Goal: Task Accomplishment & Management: Use online tool/utility

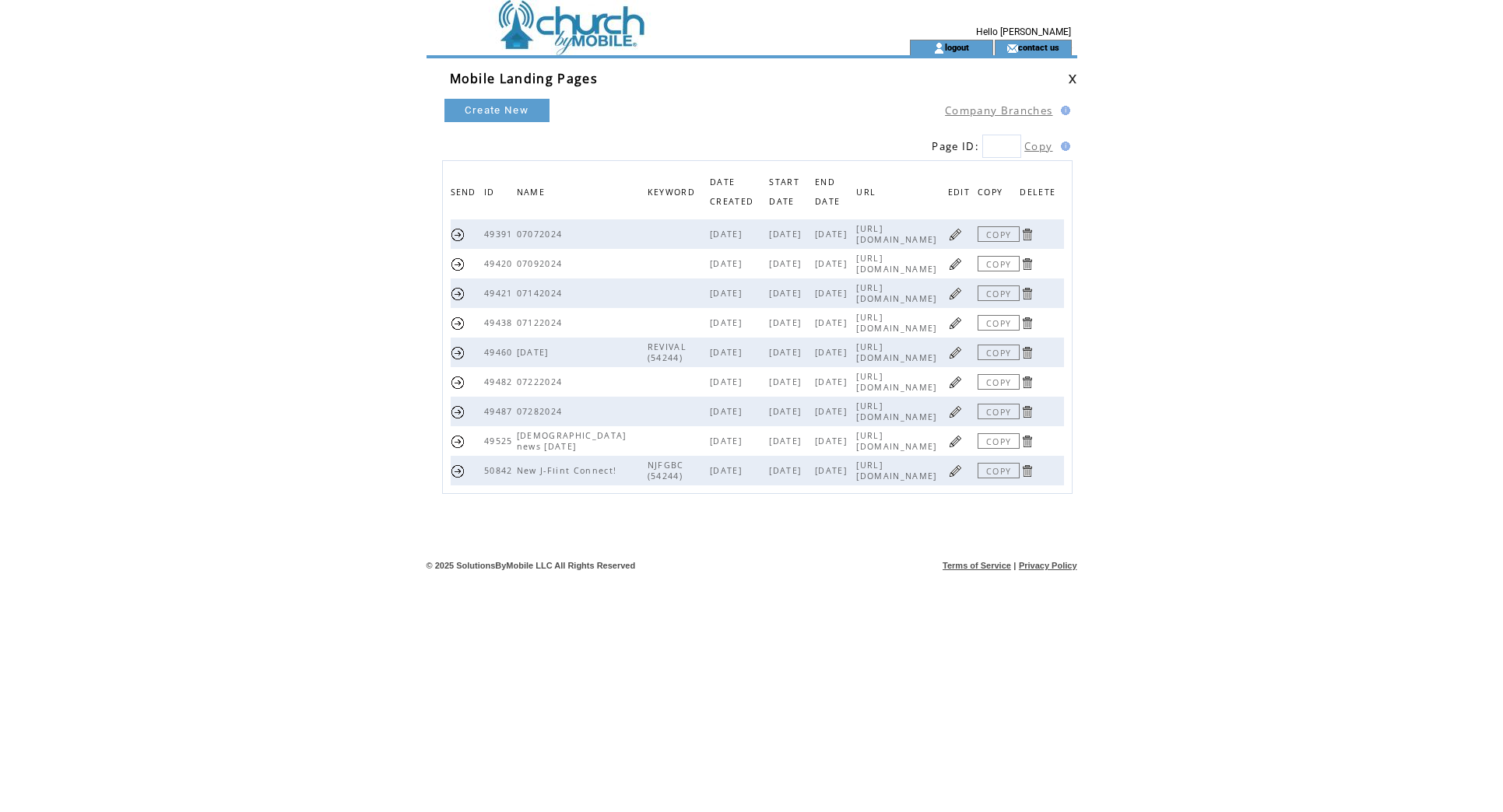
click at [960, 473] on link at bounding box center [955, 470] width 14 height 14
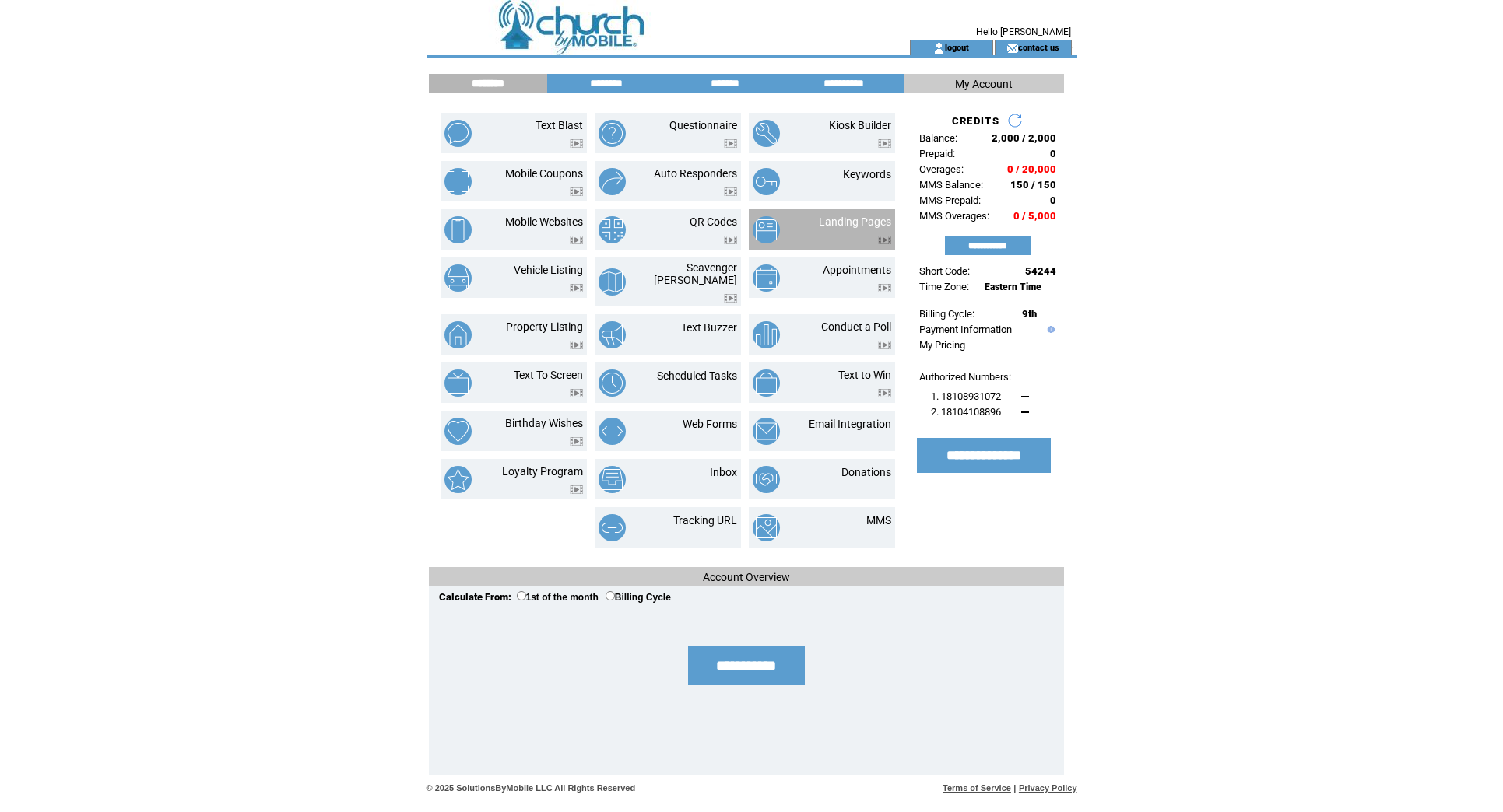
click at [843, 211] on td "Landing Pages" at bounding box center [822, 230] width 146 height 41
click at [843, 218] on link "Landing Pages" at bounding box center [855, 221] width 72 height 13
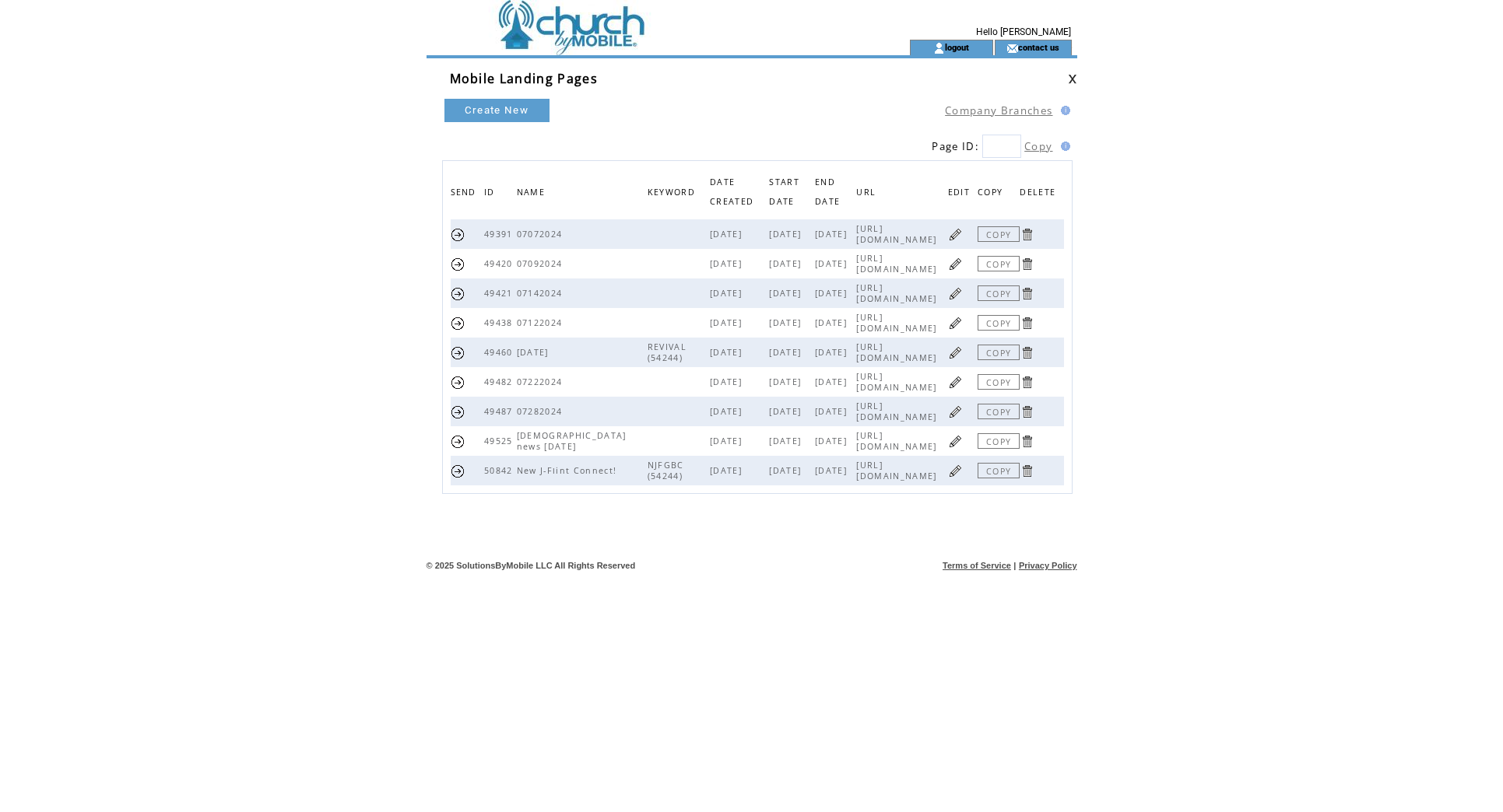
click at [954, 478] on link at bounding box center [955, 470] width 14 height 14
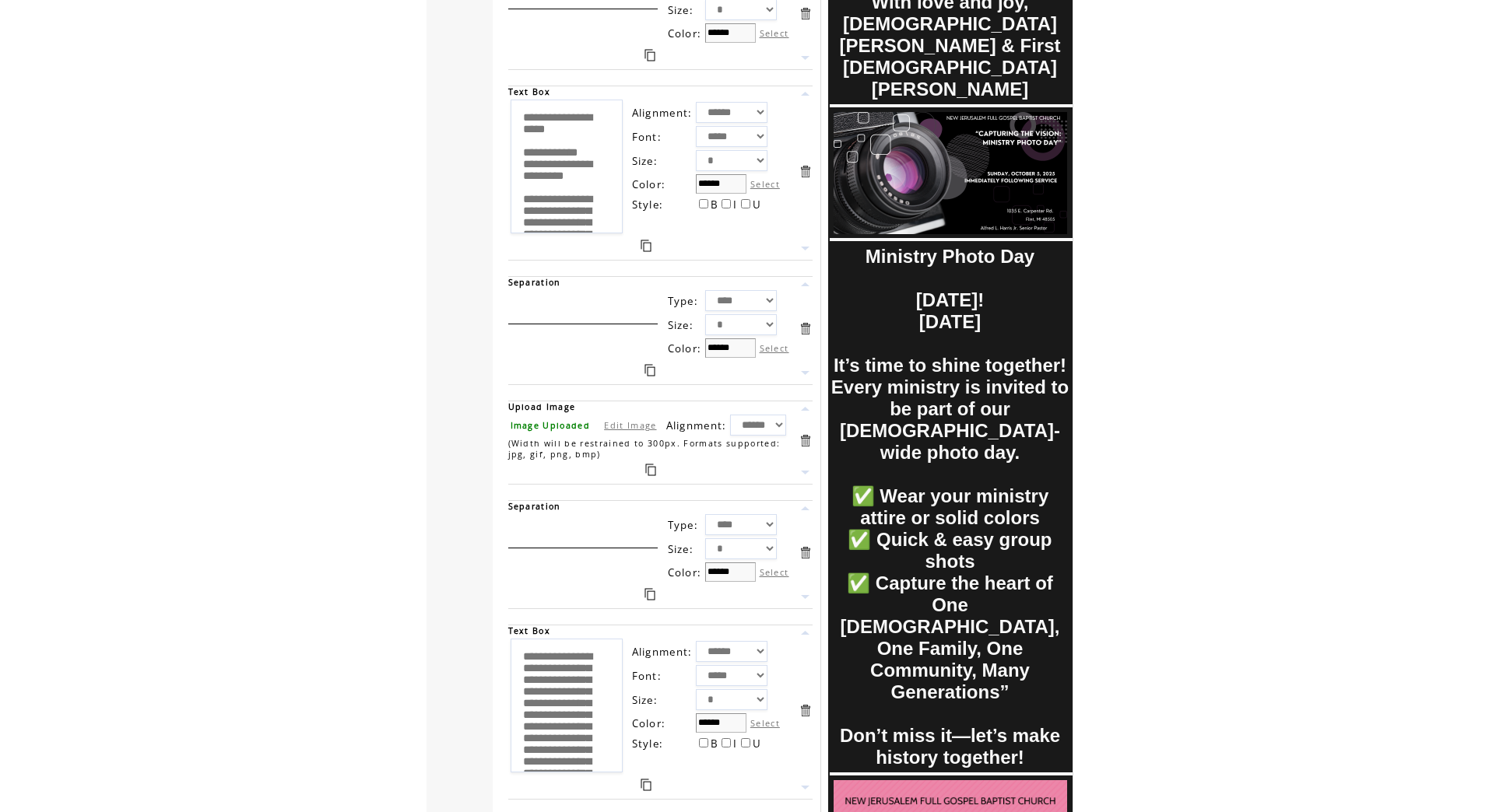
scroll to position [795, 0]
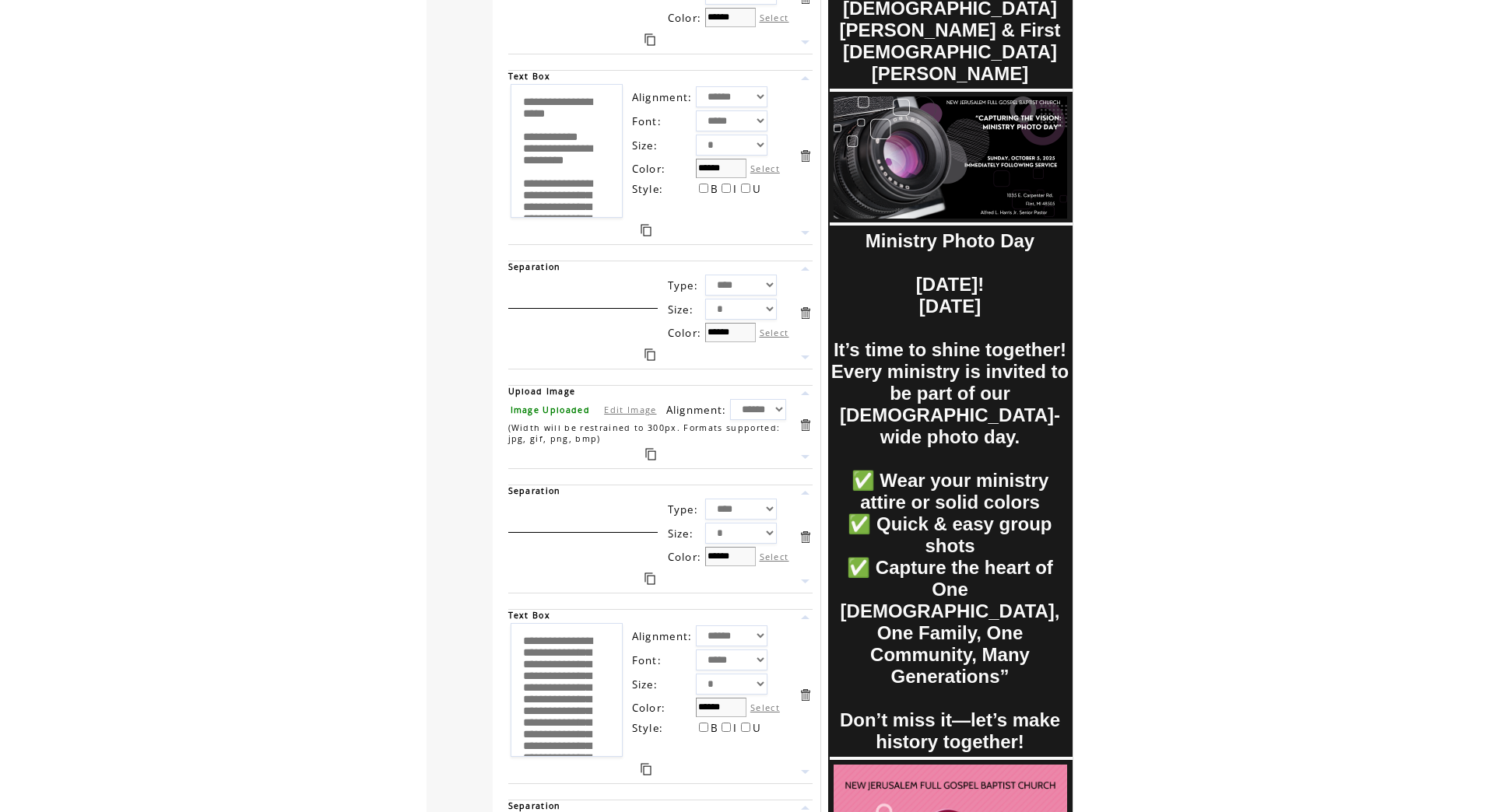
click at [803, 395] on link at bounding box center [805, 393] width 14 height 14
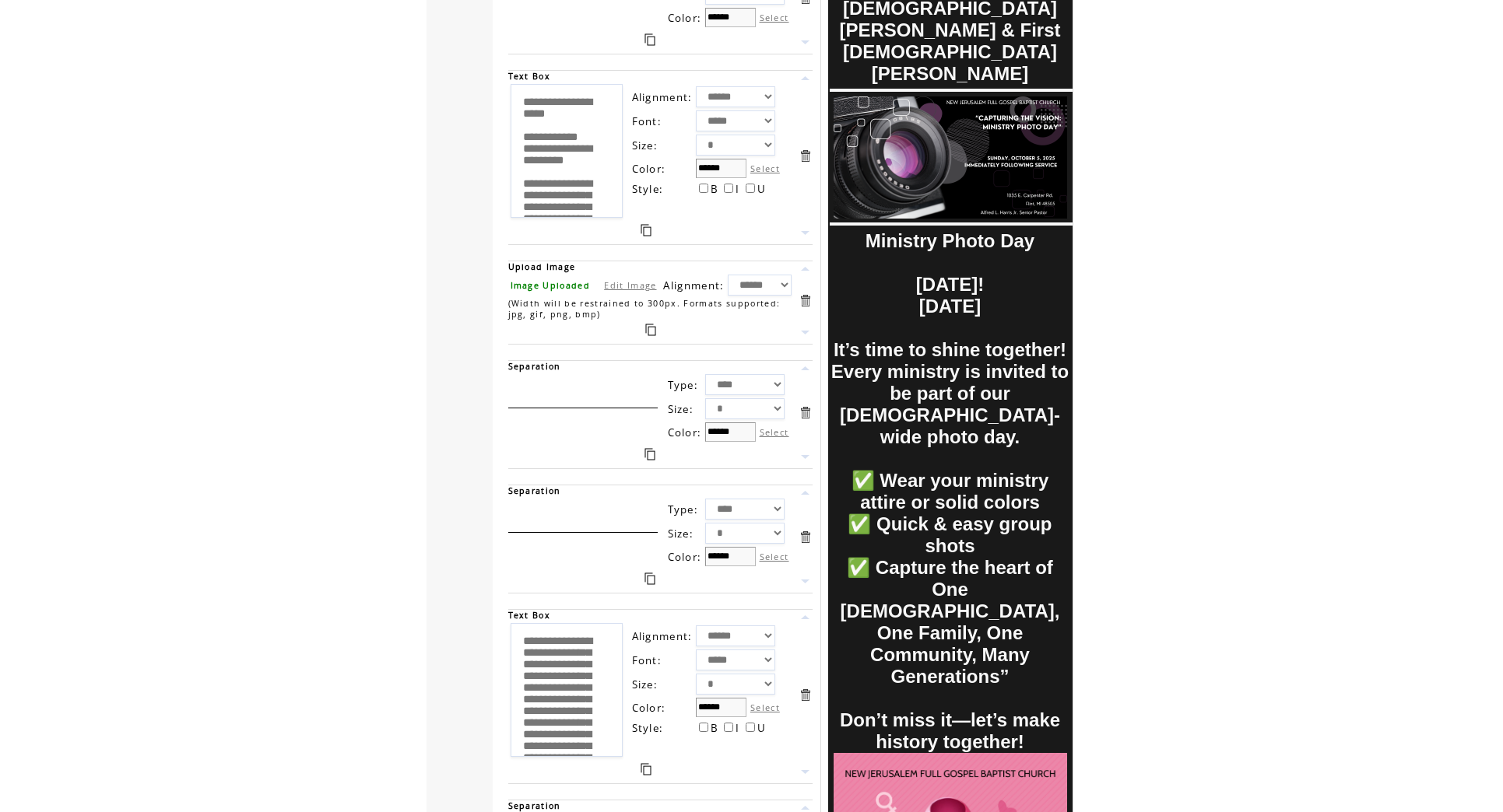
click at [809, 270] on link at bounding box center [805, 268] width 14 height 14
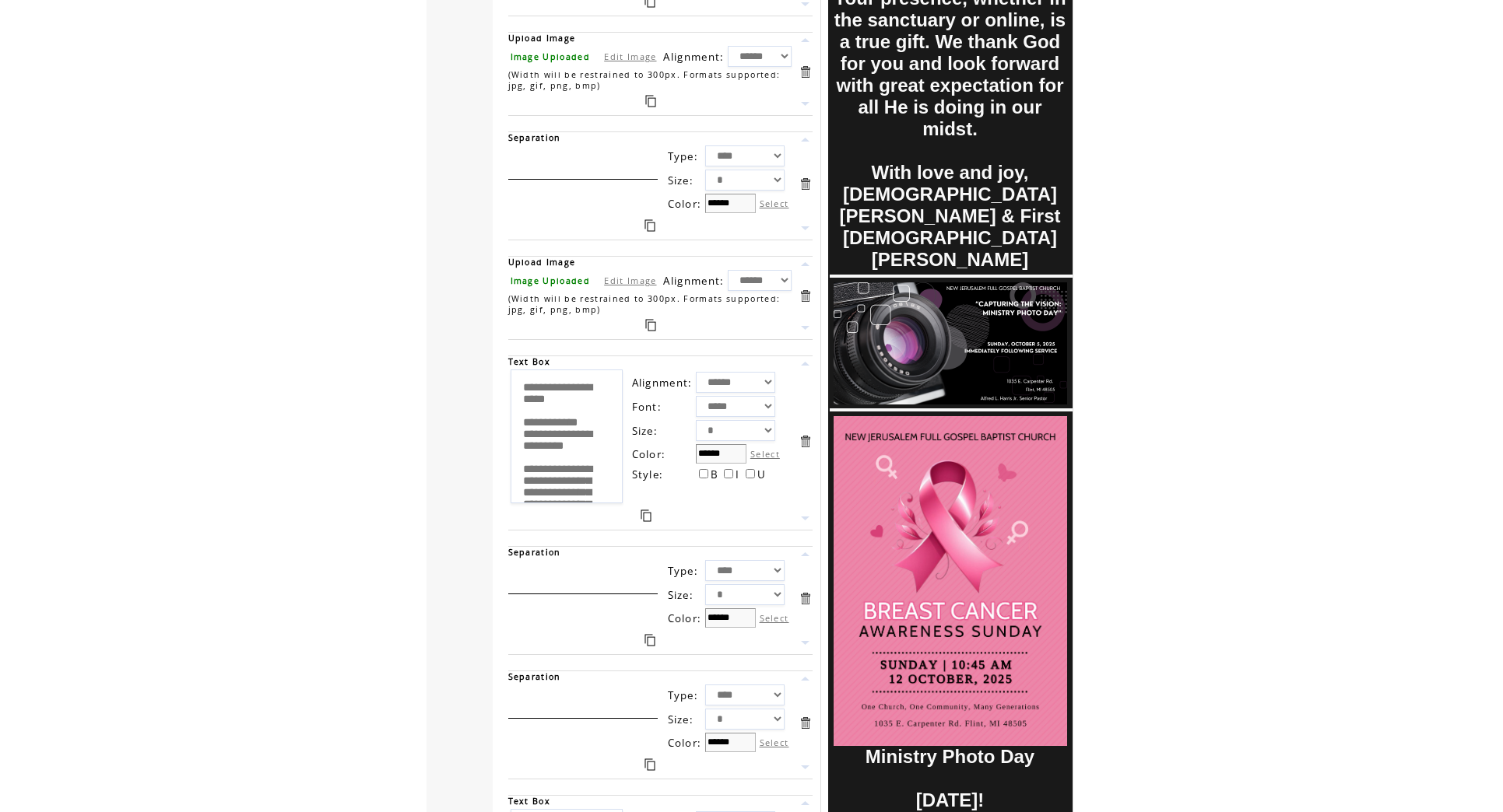
scroll to position [604, 0]
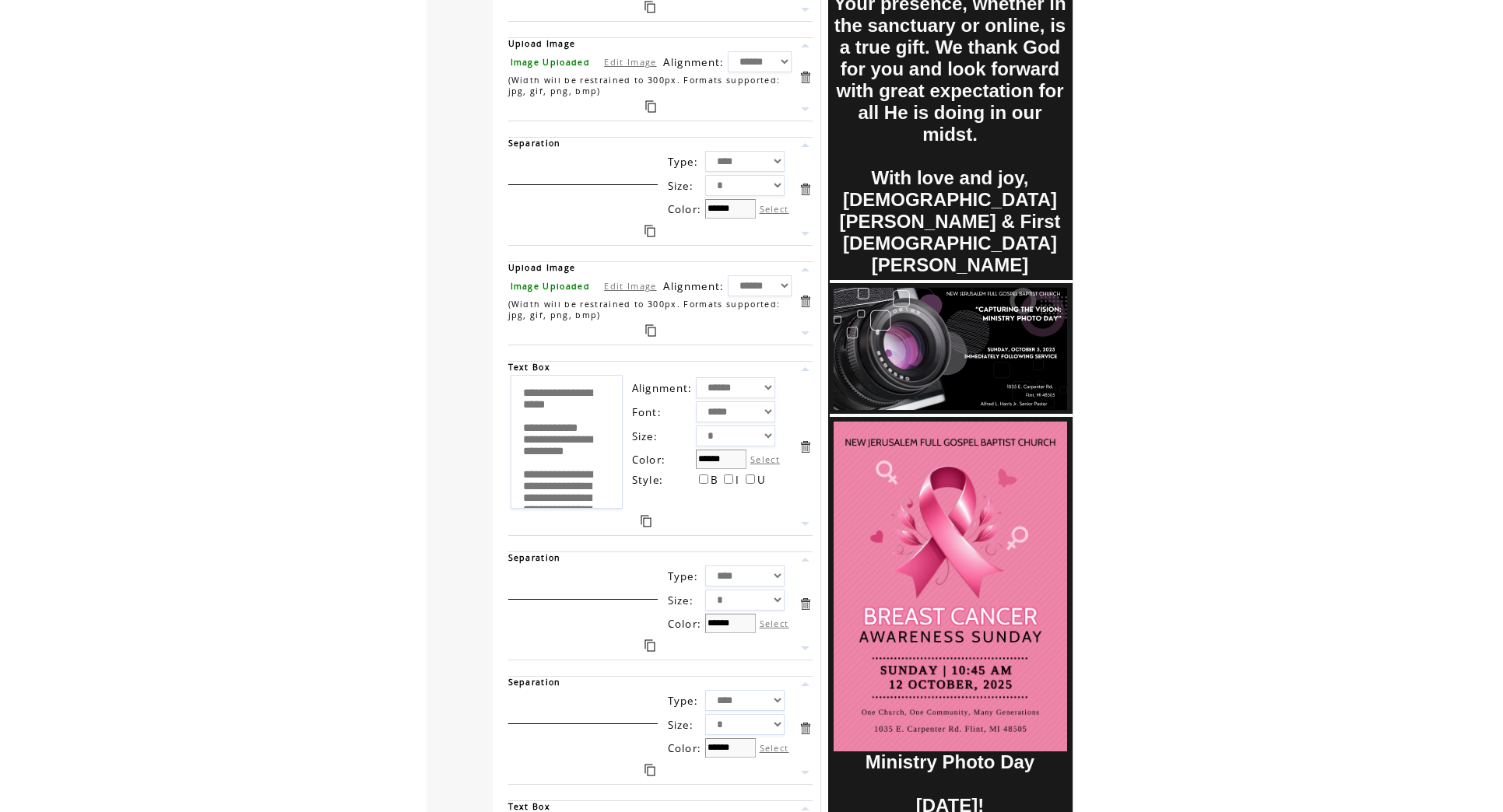
click at [805, 272] on link at bounding box center [805, 269] width 14 height 14
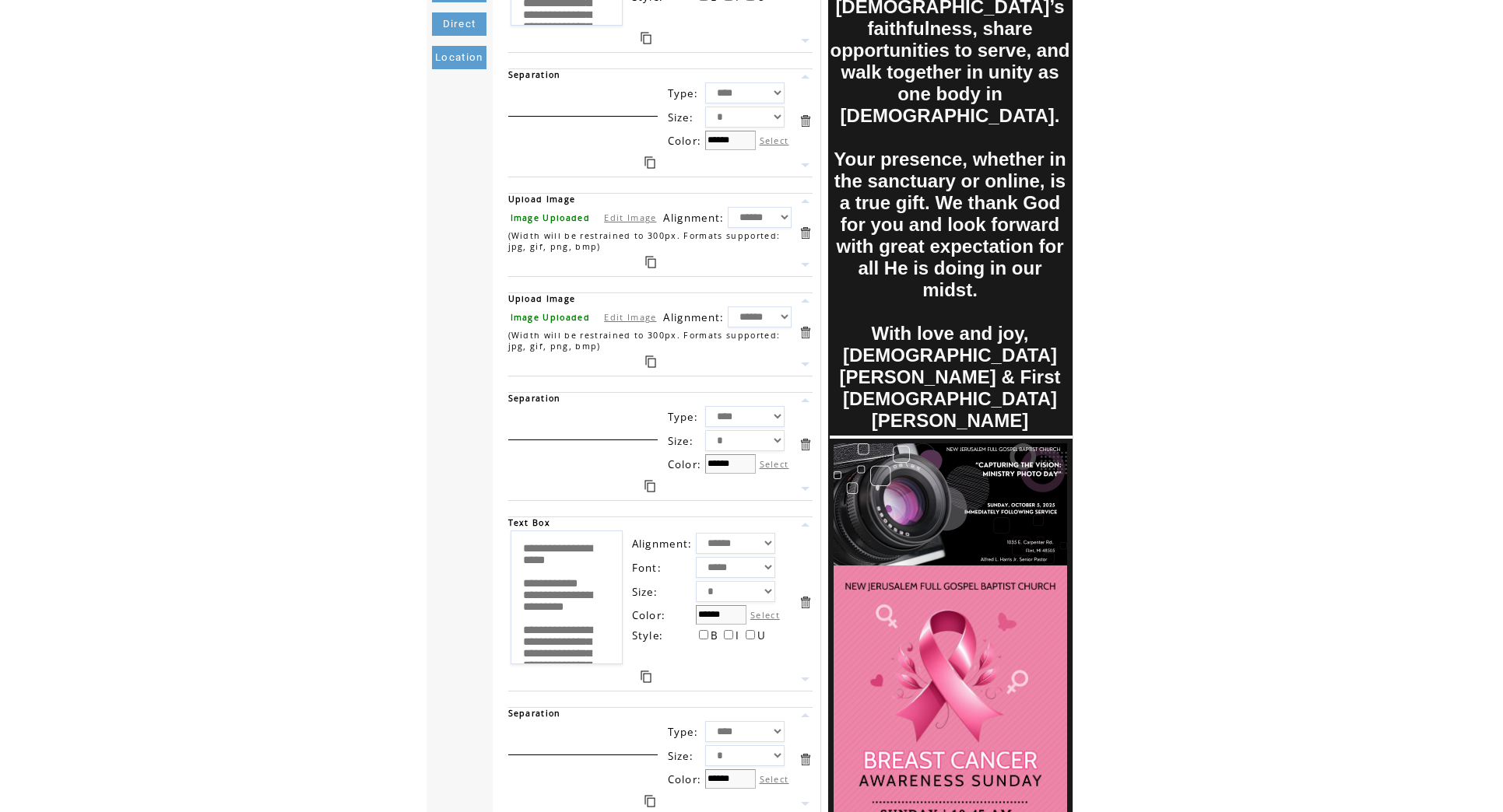
scroll to position [447, 0]
click at [803, 299] on link at bounding box center [805, 301] width 14 height 14
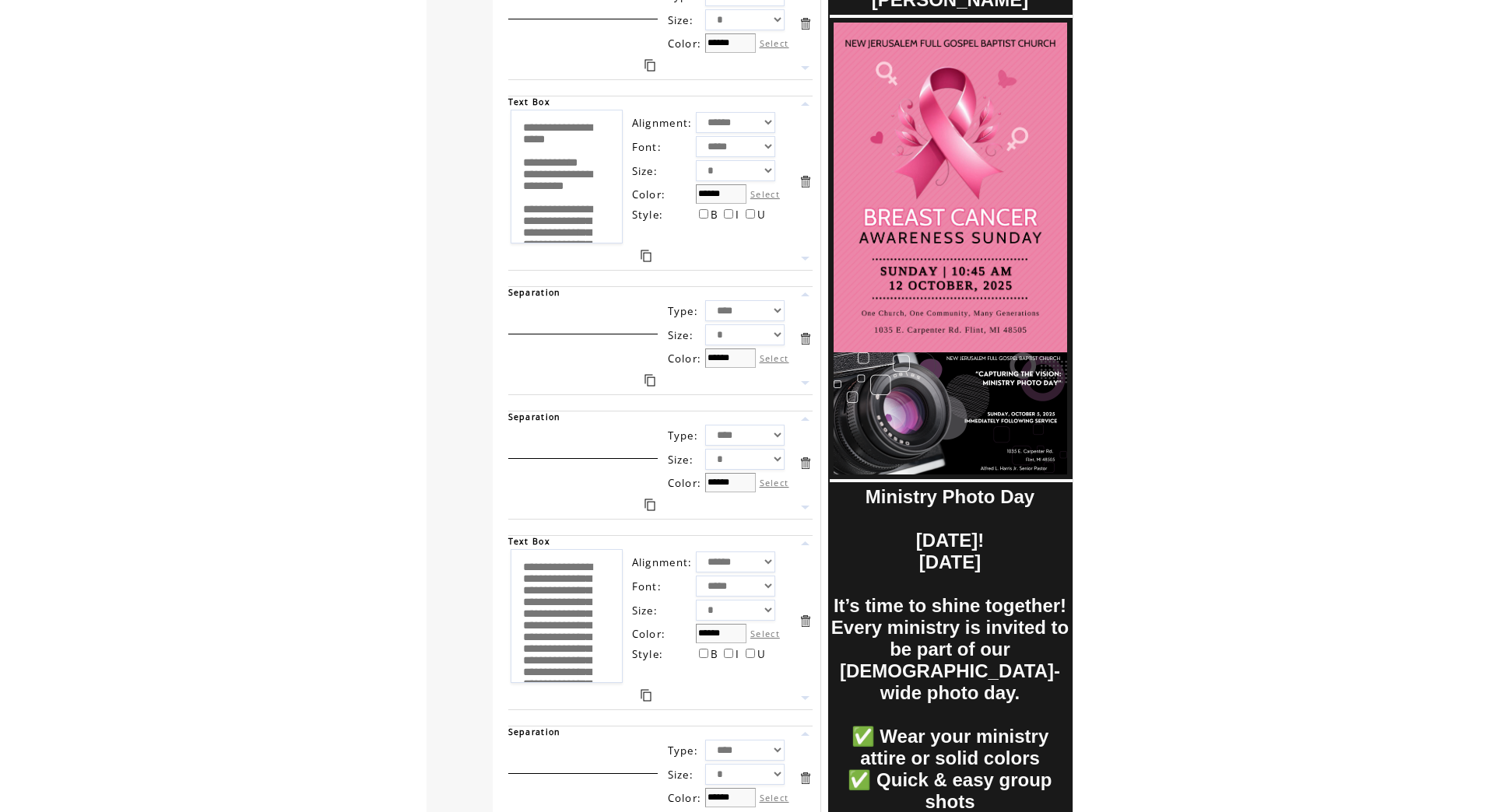
scroll to position [874, 0]
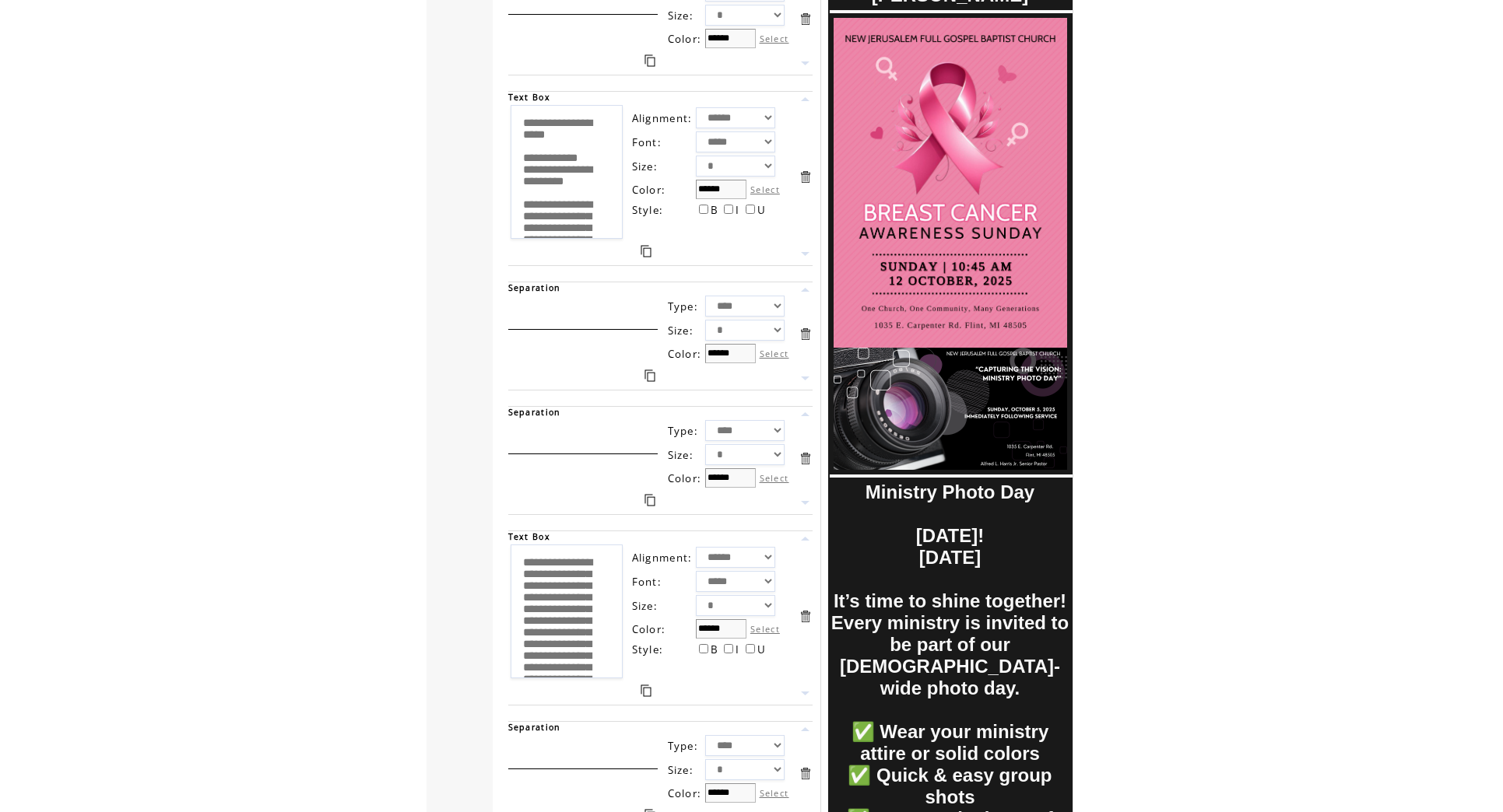
click at [806, 538] on link at bounding box center [805, 538] width 14 height 14
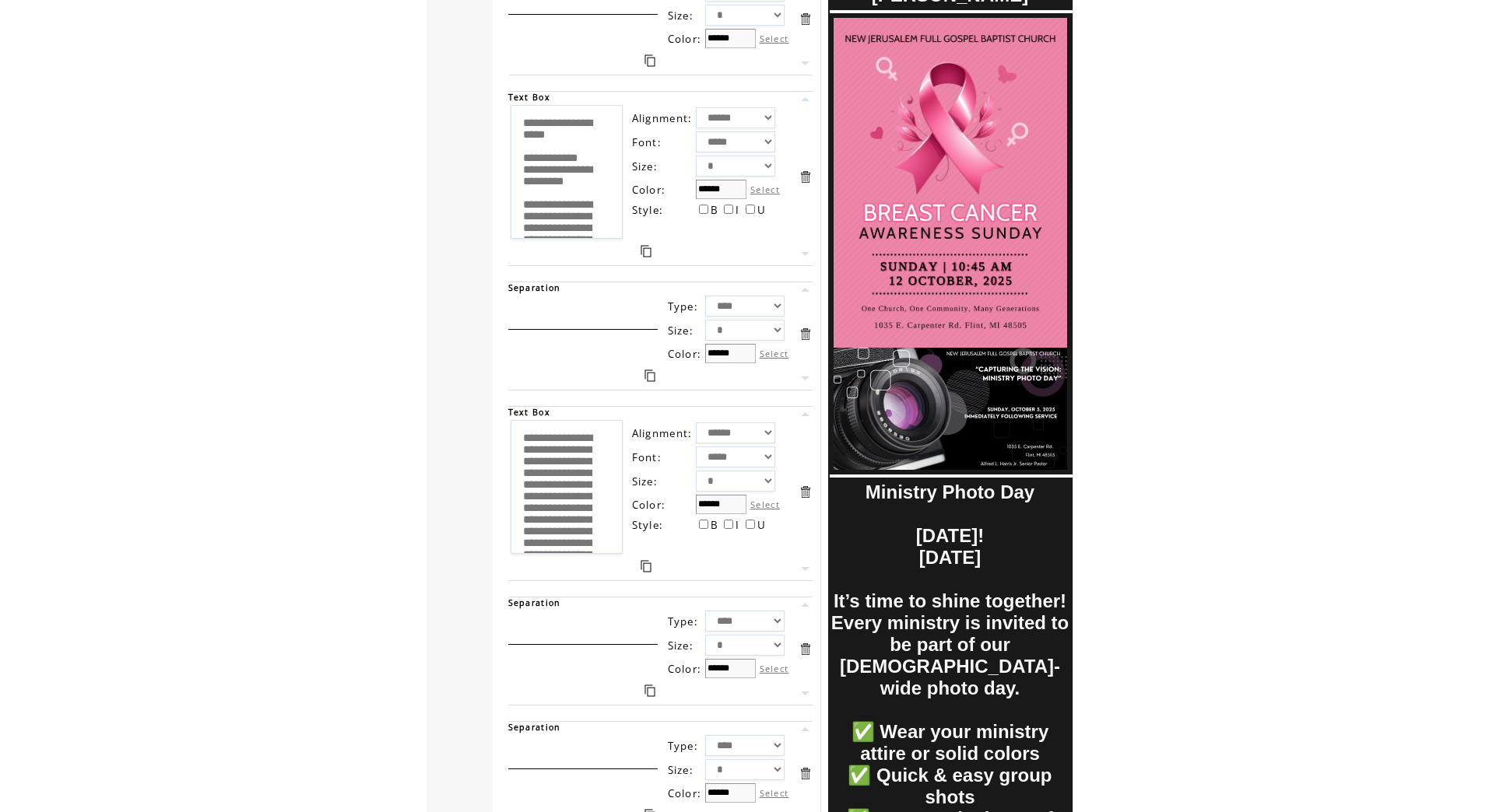
click at [805, 416] on link at bounding box center [805, 414] width 14 height 14
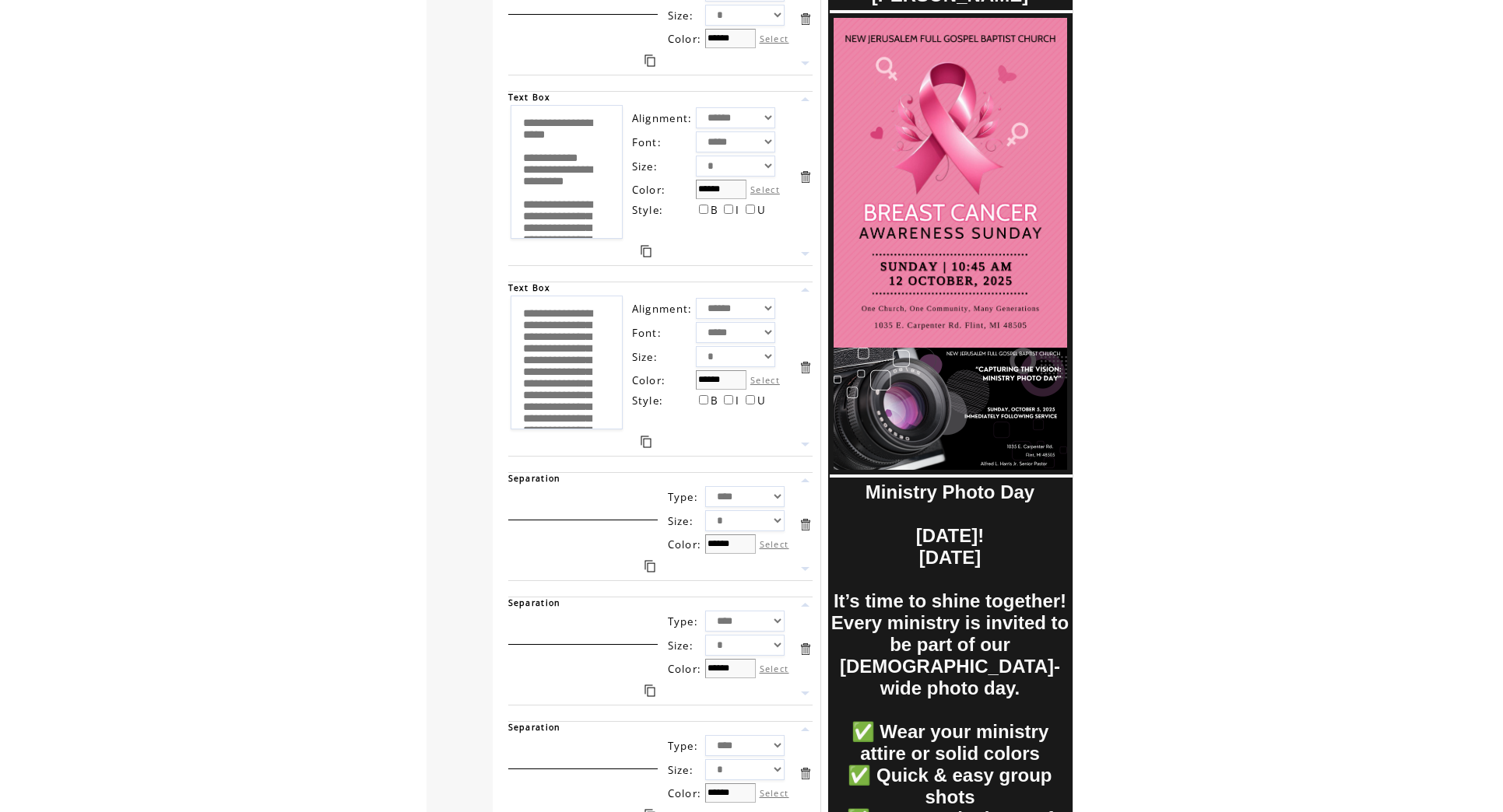
click at [802, 289] on link at bounding box center [805, 289] width 14 height 14
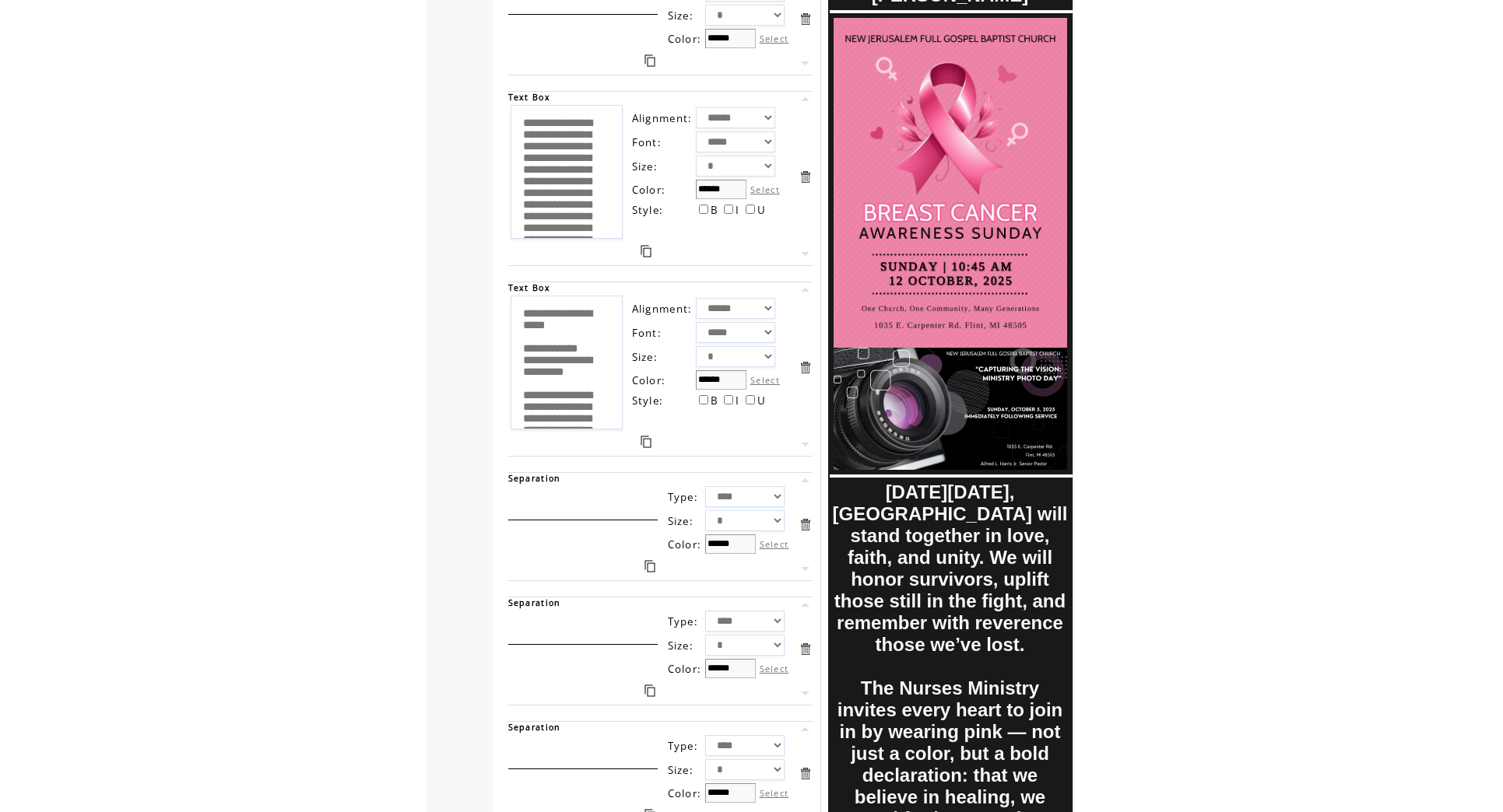
click at [808, 101] on link at bounding box center [805, 98] width 14 height 14
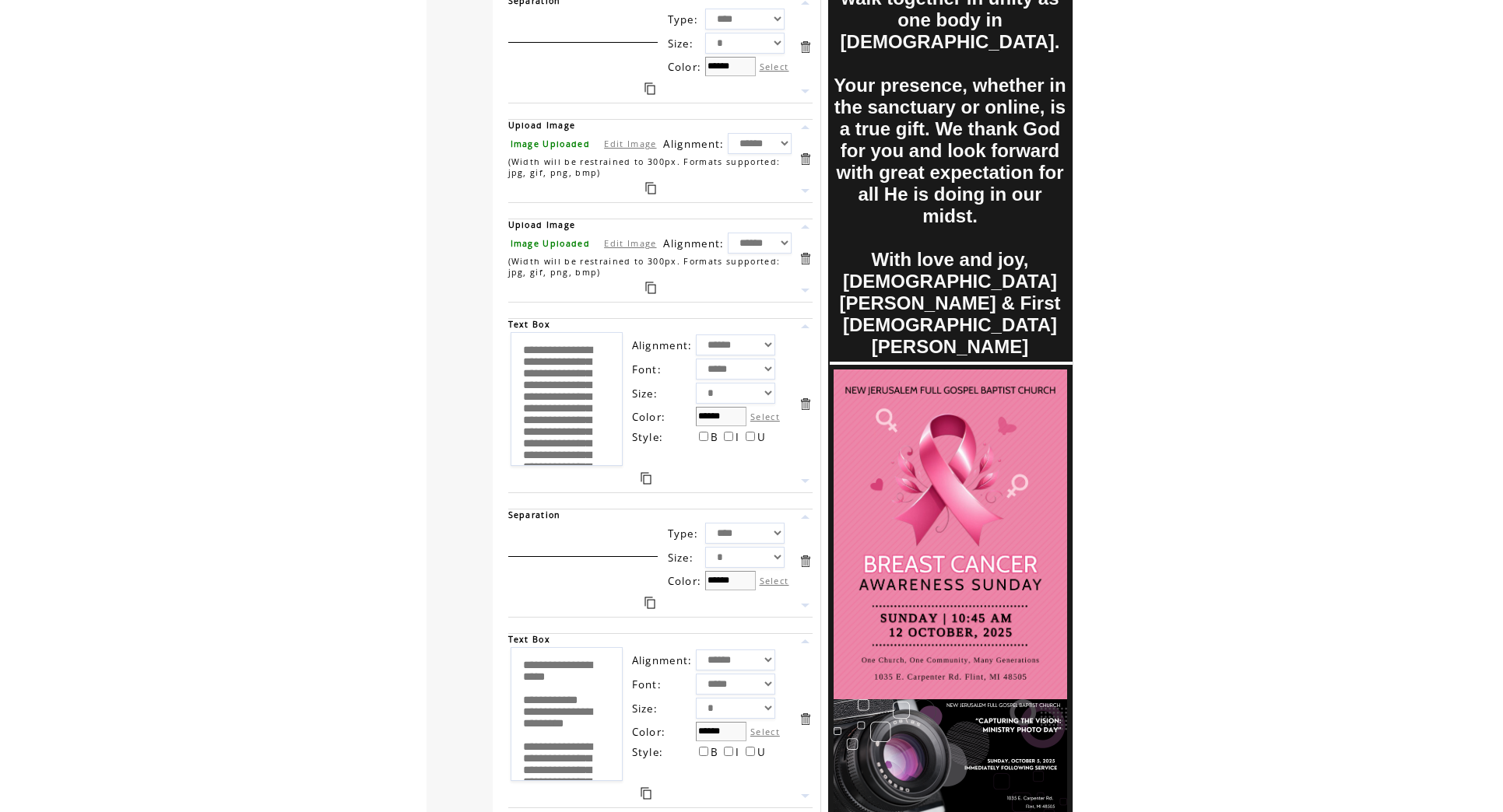
scroll to position [521, 0]
click at [808, 329] on link at bounding box center [805, 327] width 14 height 14
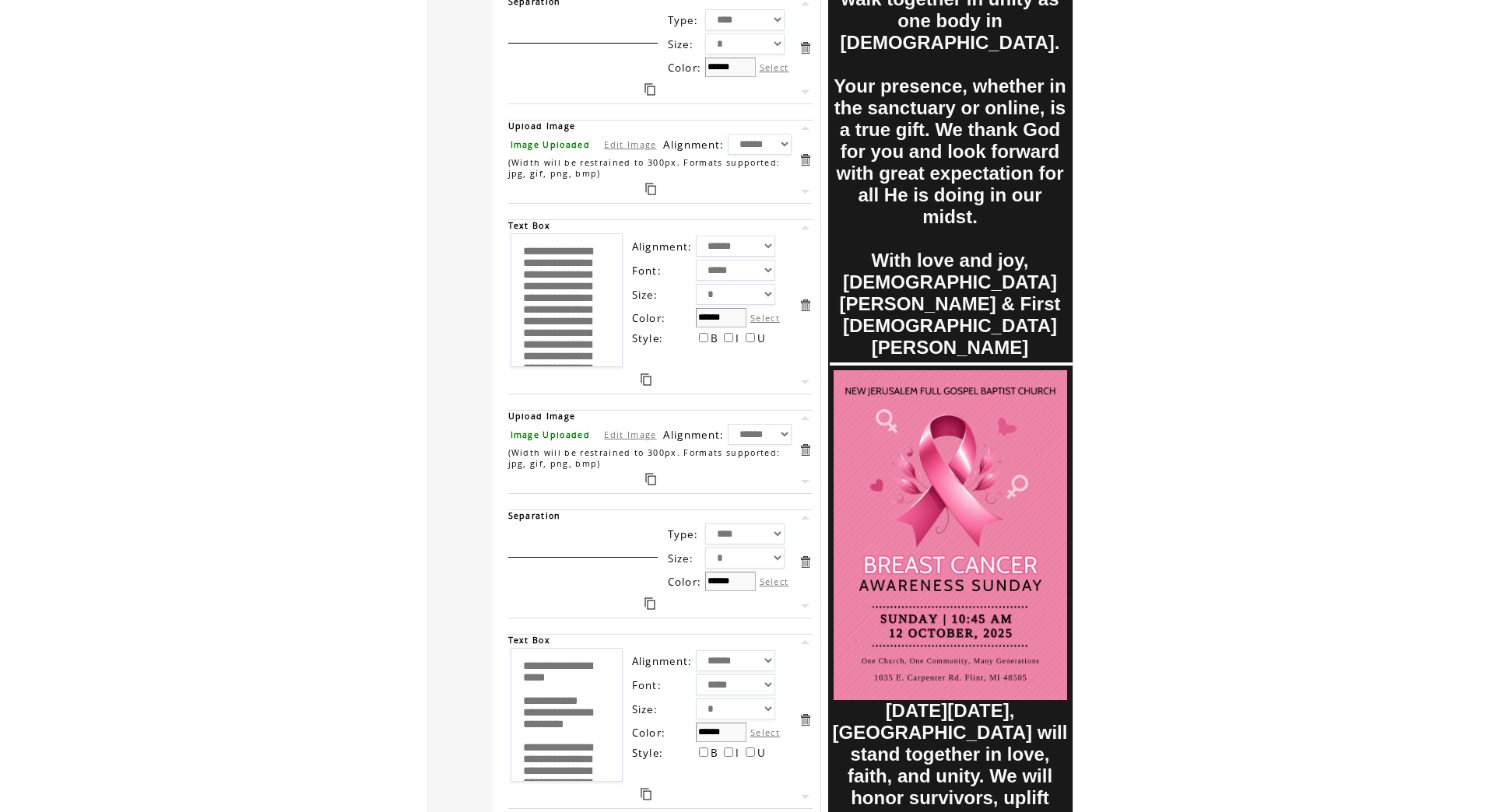
click at [809, 519] on link at bounding box center [805, 518] width 14 height 14
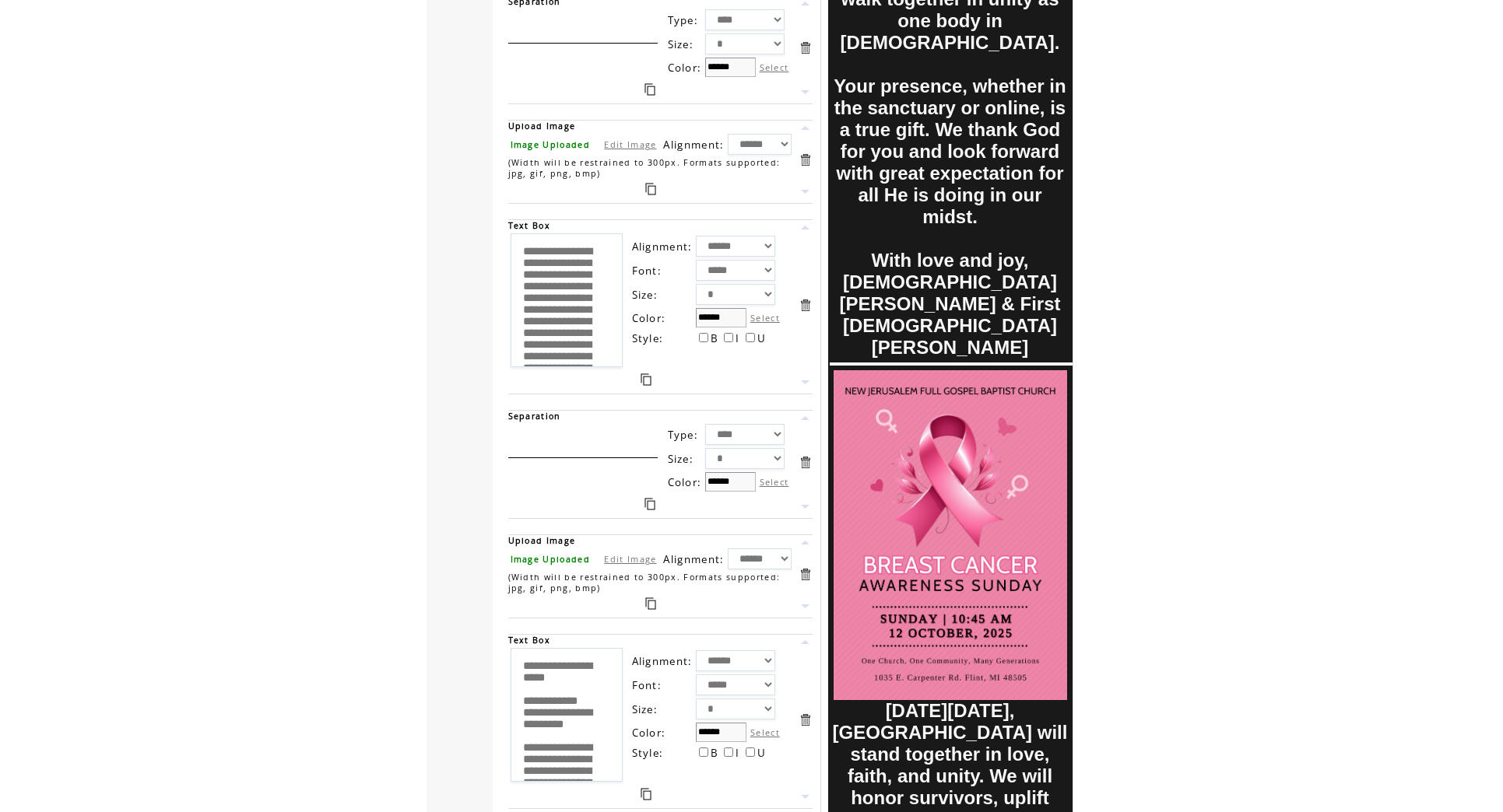
click at [805, 418] on link at bounding box center [805, 417] width 14 height 14
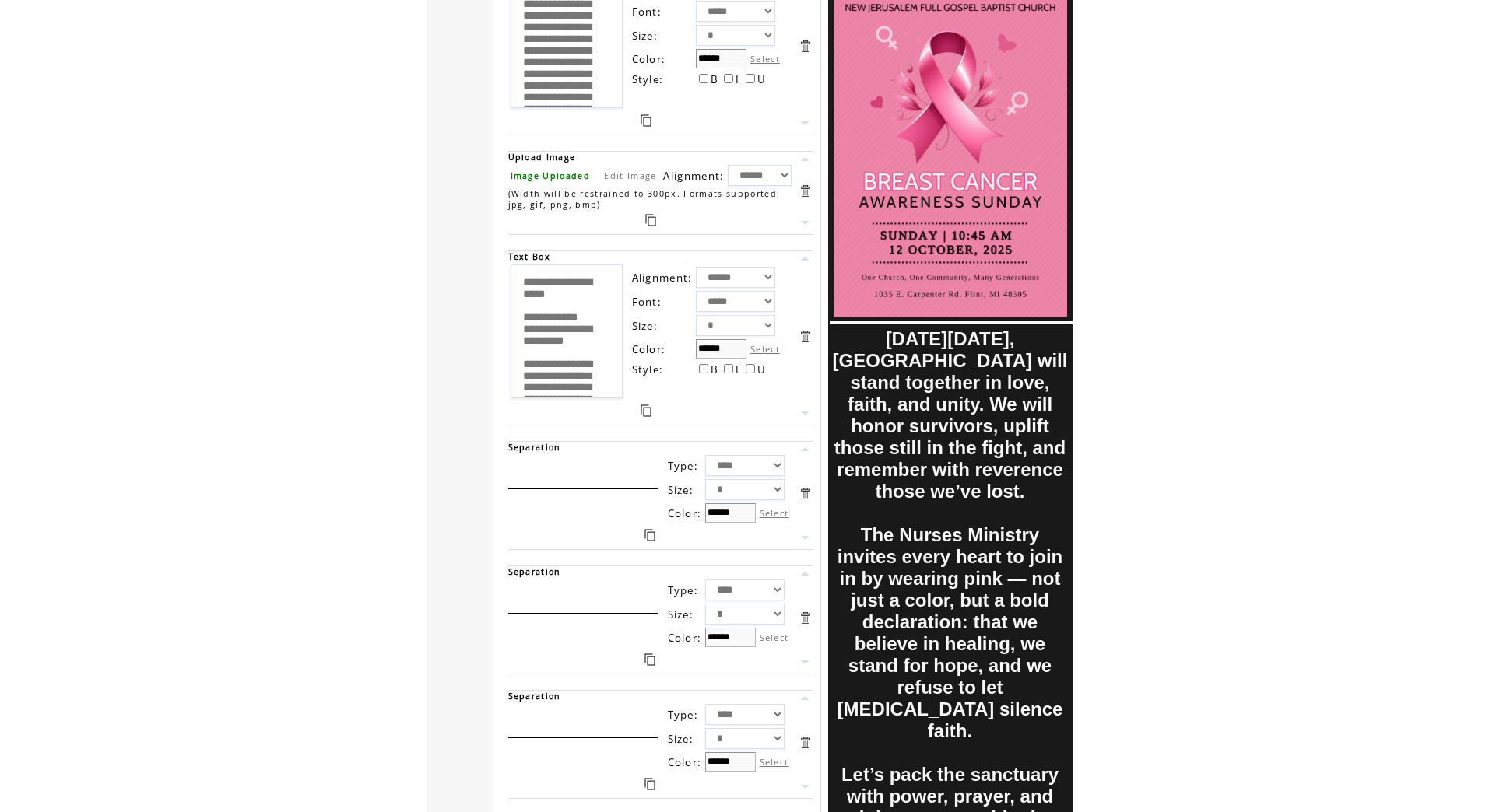
scroll to position [904, 0]
click at [808, 450] on link at bounding box center [805, 449] width 14 height 14
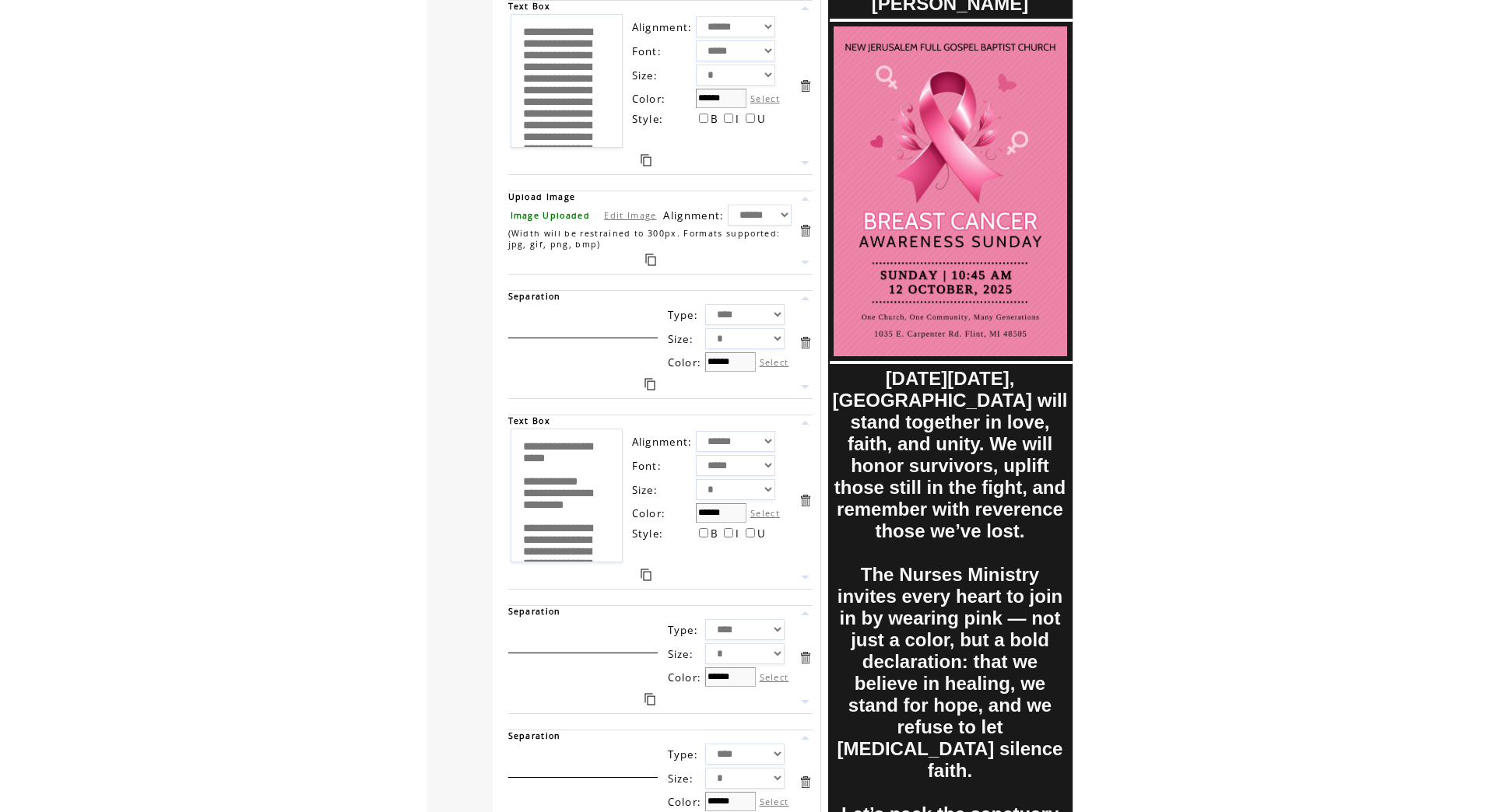
scroll to position [826, 0]
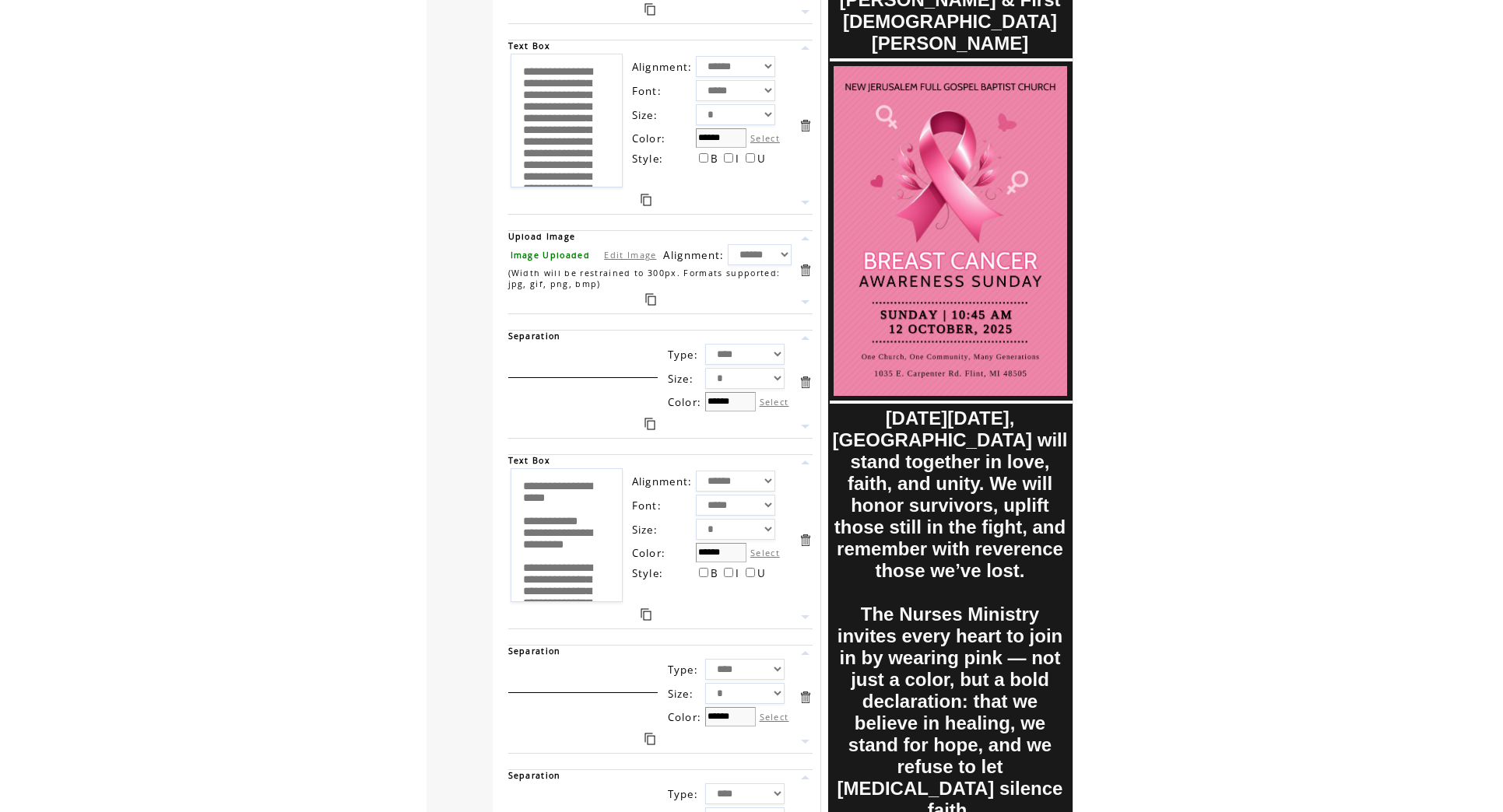
click at [808, 652] on link at bounding box center [805, 652] width 14 height 14
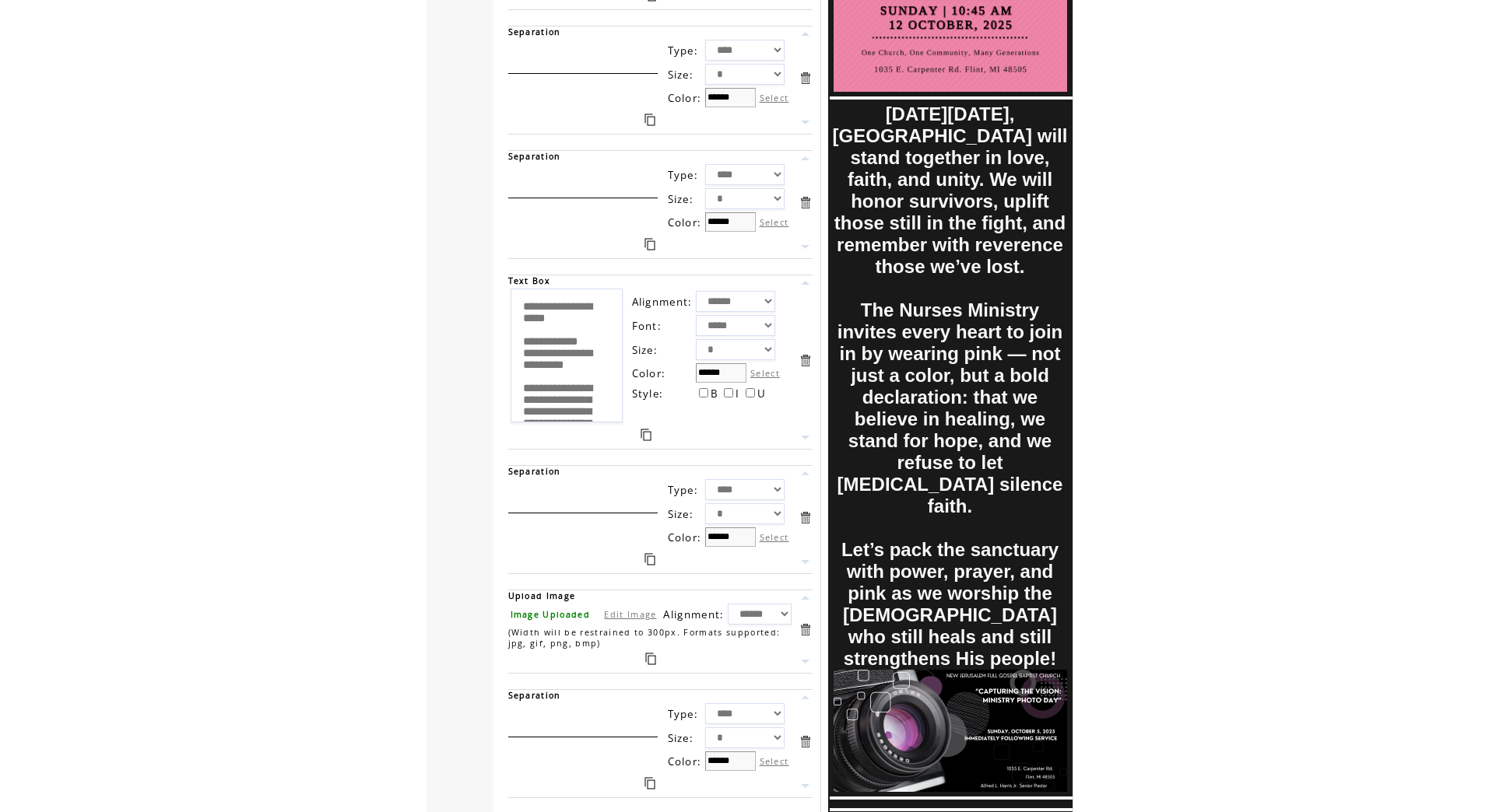
scroll to position [1130, 0]
click at [808, 249] on link at bounding box center [805, 245] width 14 height 14
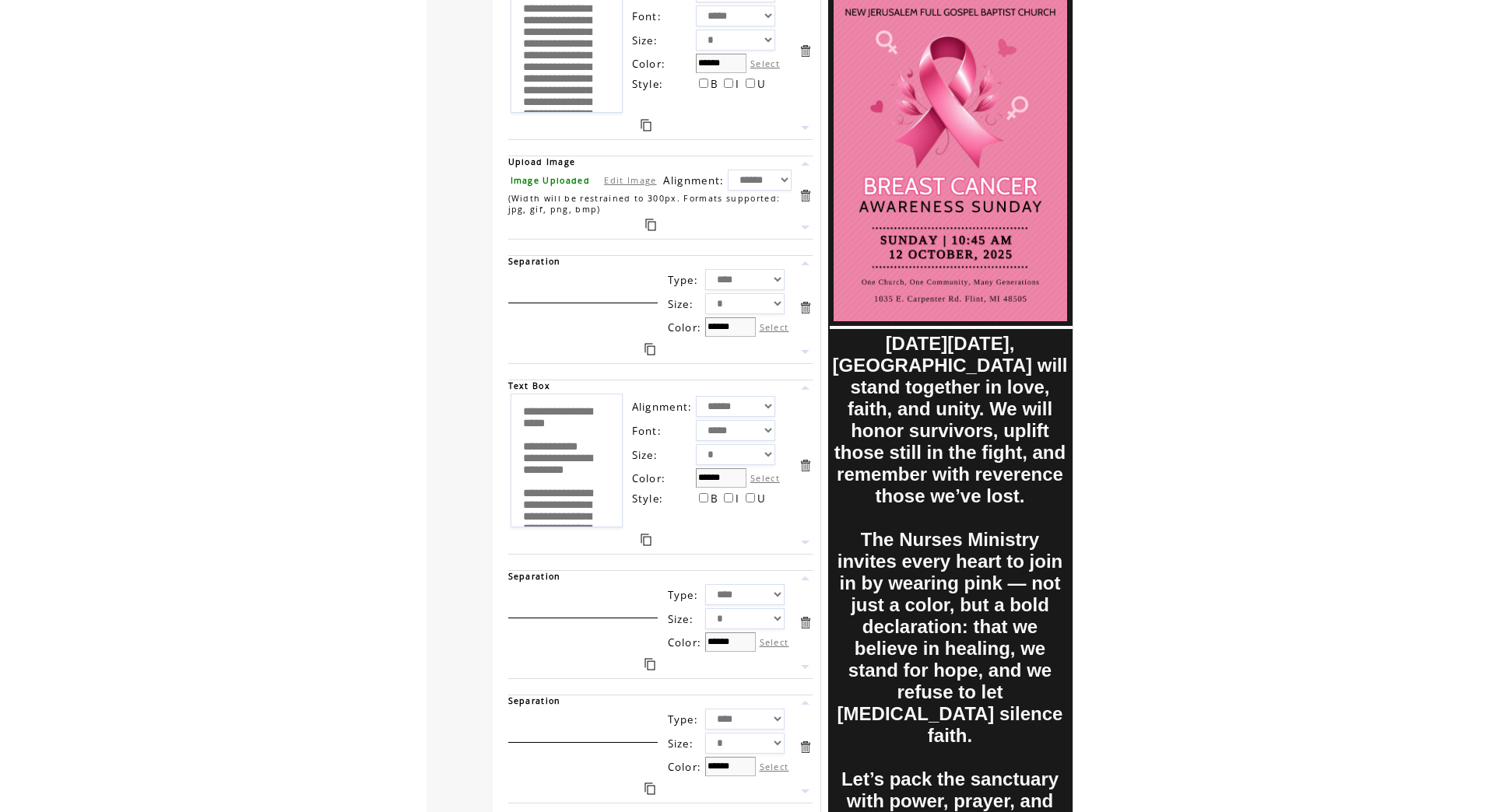
scroll to position [857, 0]
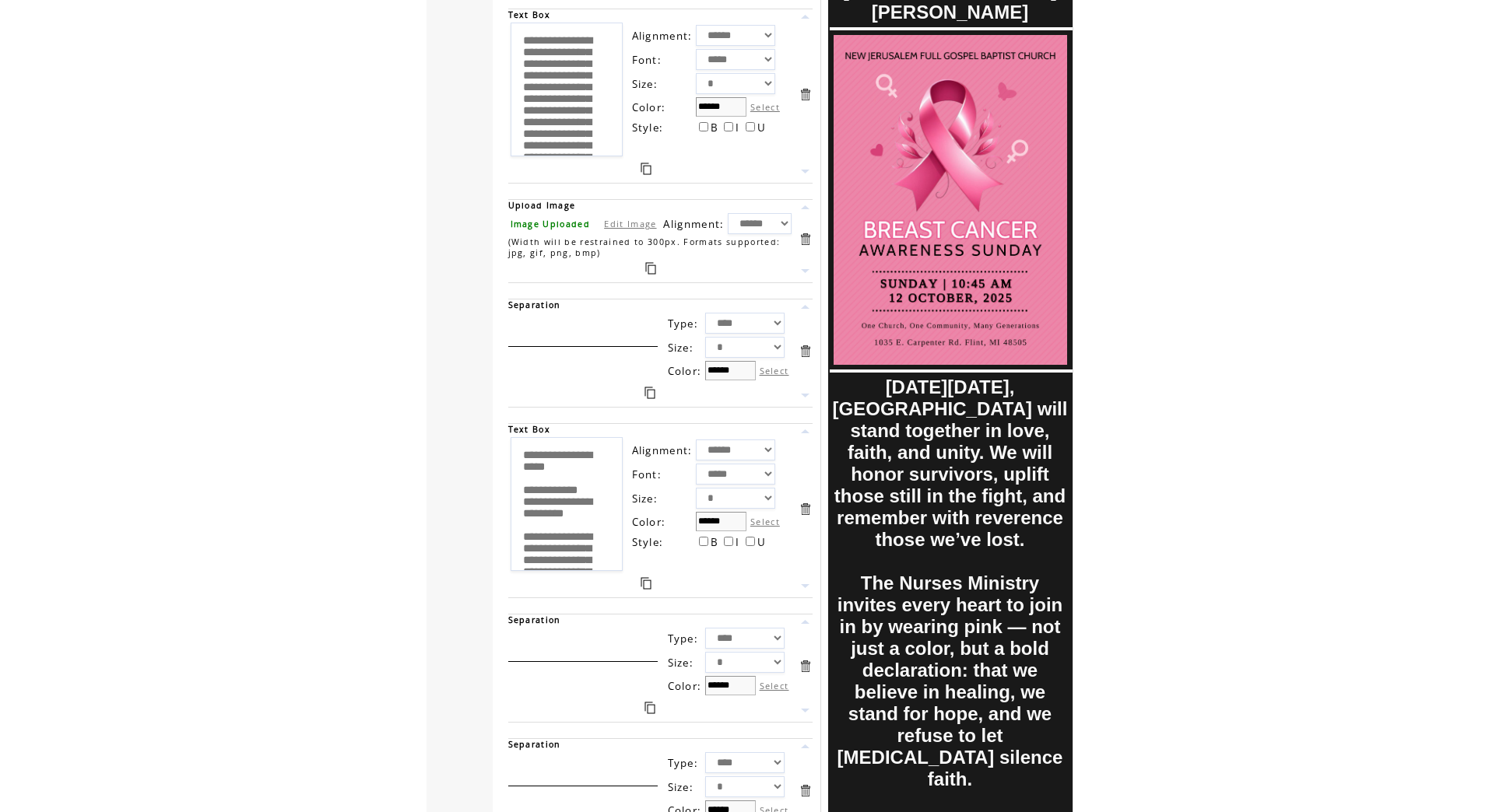
click at [654, 394] on link at bounding box center [649, 393] width 11 height 13
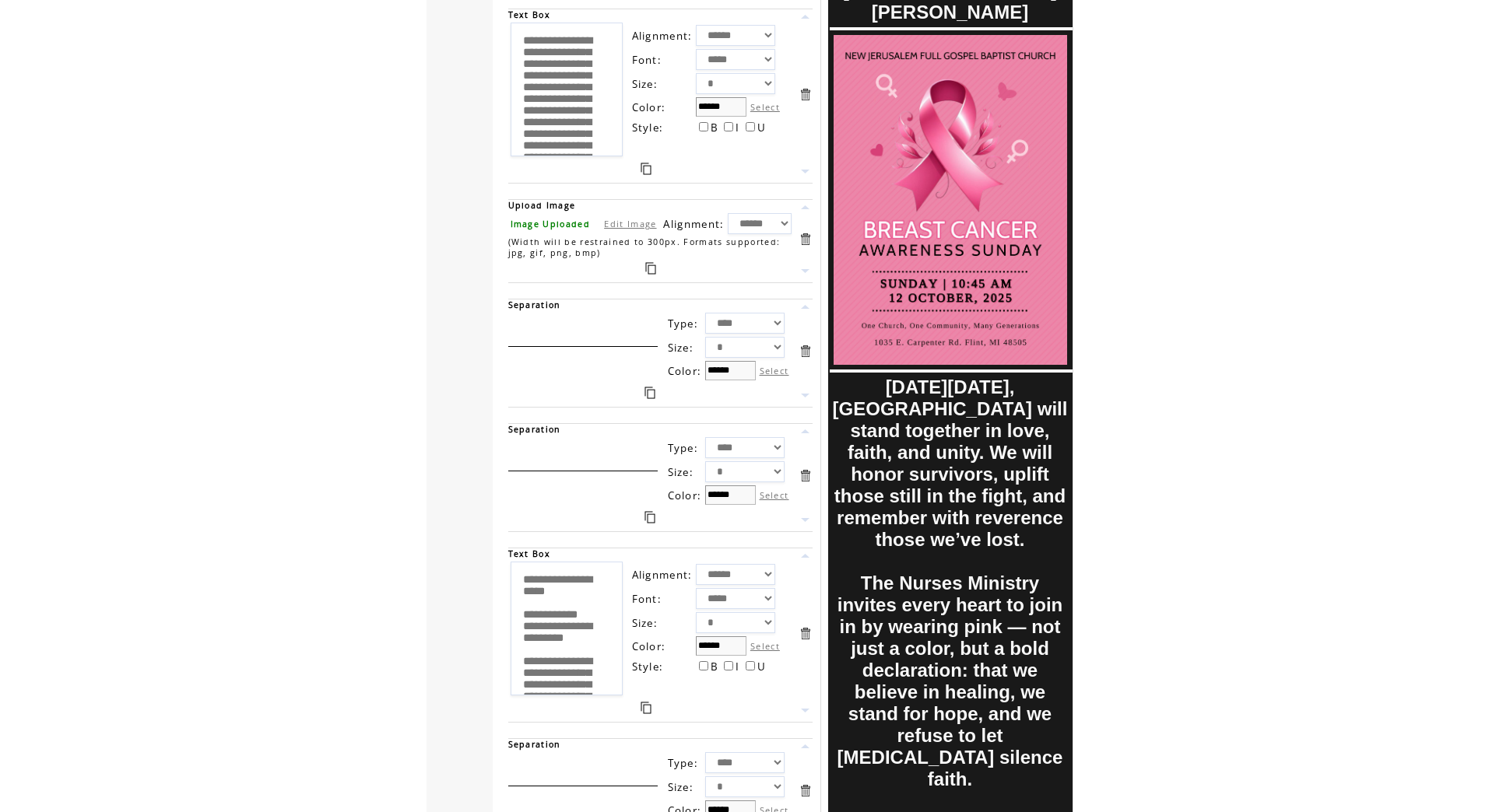
click at [809, 307] on link at bounding box center [805, 306] width 14 height 14
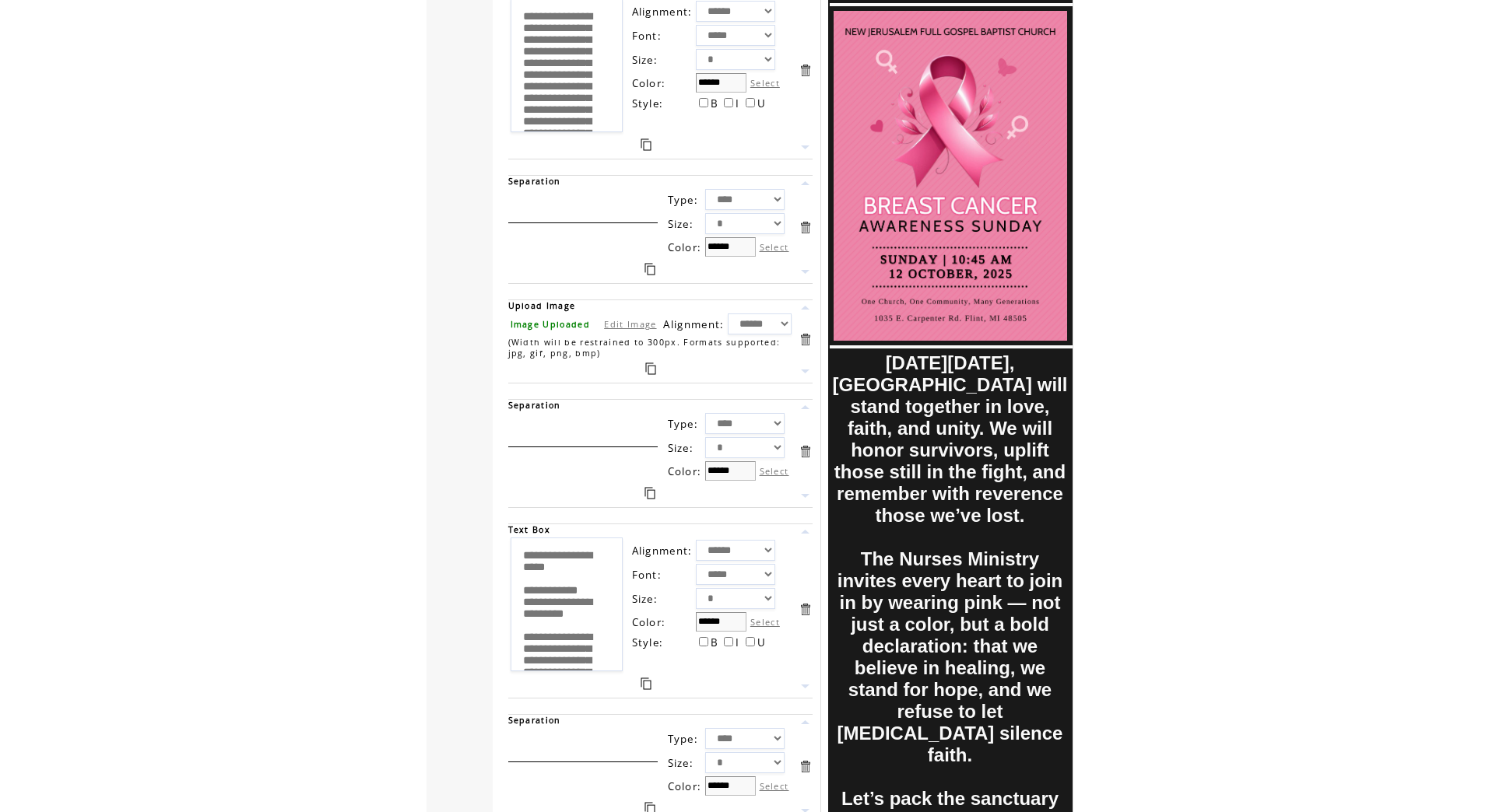
scroll to position [328, 0]
